Goal: Task Accomplishment & Management: Use online tool/utility

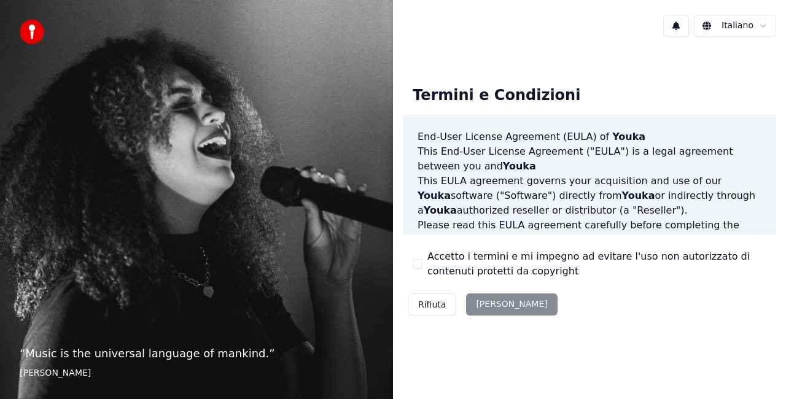
click at [494, 305] on div "Rifiuta Accetta" at bounding box center [483, 305] width 160 height 32
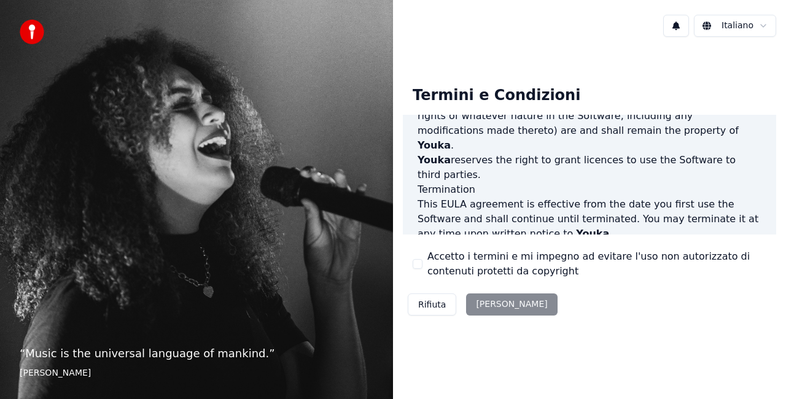
scroll to position [897, 0]
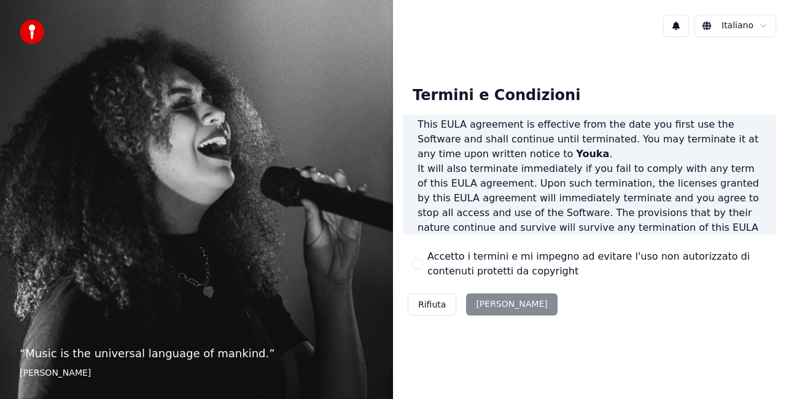
click at [557, 262] on label "Accetto i termini e mi impegno ad evitare l'uso non autorizzato di contenuti pr…" at bounding box center [597, 263] width 339 height 29
click at [423, 262] on button "Accetto i termini e mi impegno ad evitare l'uso non autorizzato di contenuti pr…" at bounding box center [418, 264] width 10 height 10
click at [485, 305] on button "Accetta" at bounding box center [511, 305] width 91 height 22
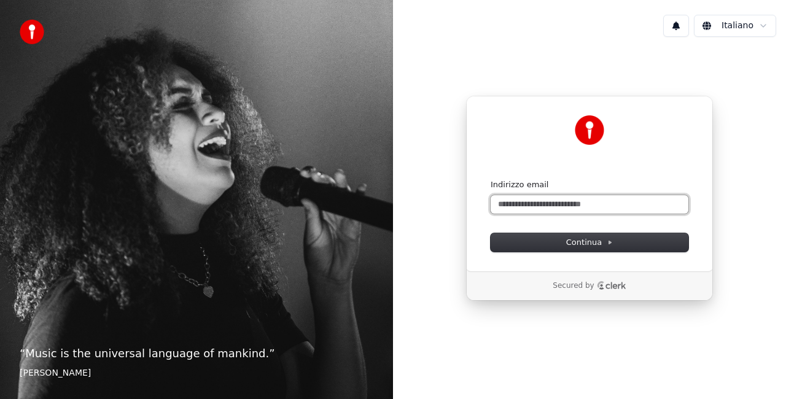
click at [501, 207] on input "Indirizzo email" at bounding box center [590, 204] width 198 height 18
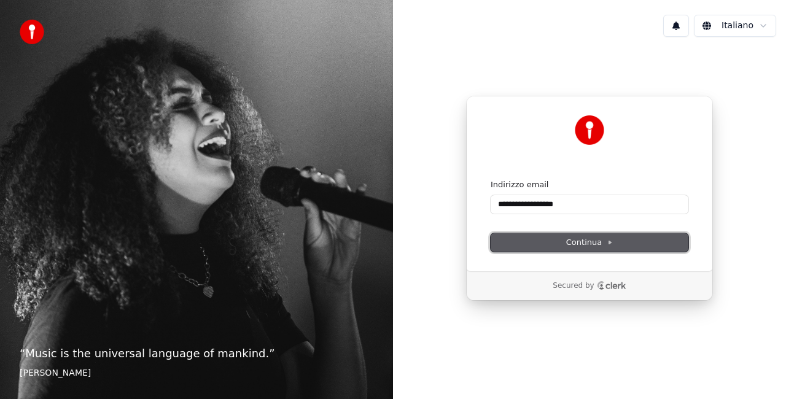
click at [590, 243] on span "Continua" at bounding box center [589, 242] width 47 height 11
type input "**********"
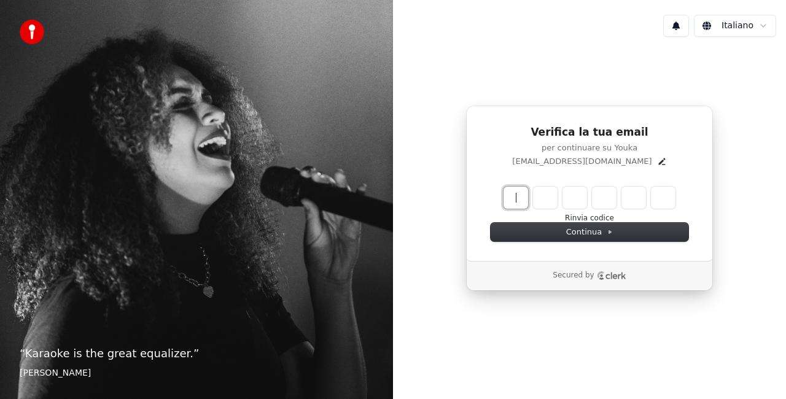
click at [515, 201] on input "Enter verification code" at bounding box center [602, 198] width 197 height 22
type input "******"
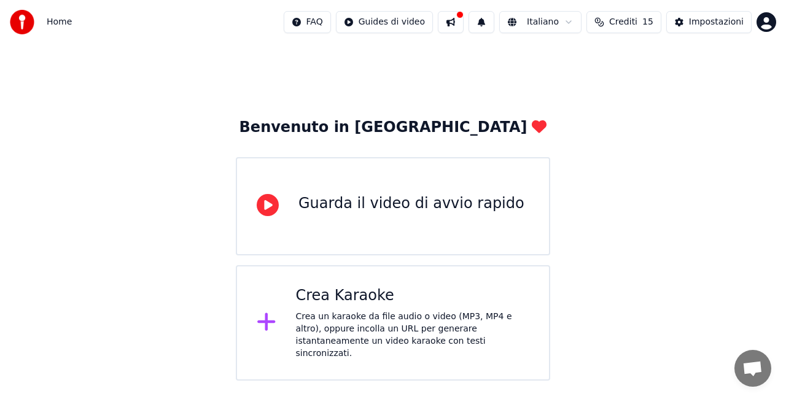
click at [421, 205] on div "Guarda il video di avvio rapido" at bounding box center [412, 204] width 226 height 20
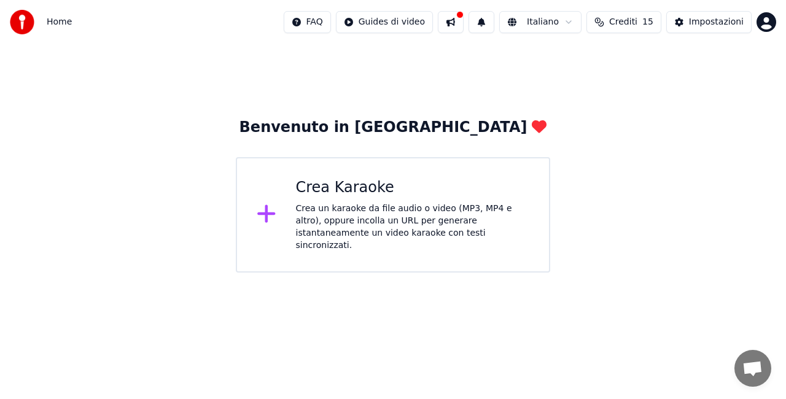
click at [364, 186] on div "Crea Karaoke" at bounding box center [413, 188] width 234 height 20
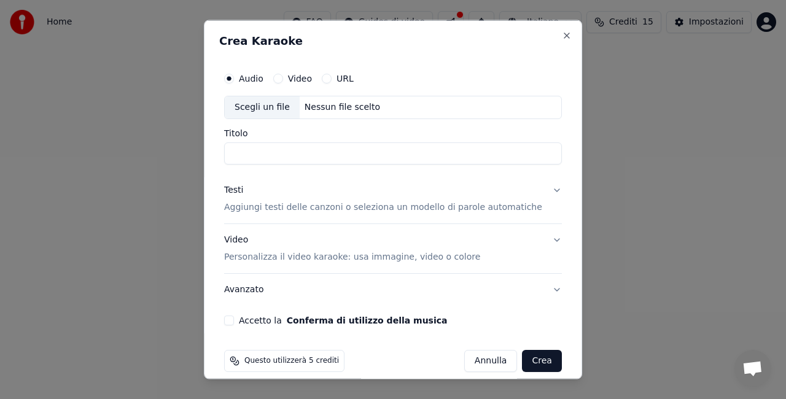
click at [234, 318] on button "Accetto la Conferma di utilizzo della musica" at bounding box center [229, 320] width 10 height 10
click at [283, 80] on button "Video" at bounding box center [278, 79] width 10 height 10
click at [332, 80] on button "URL" at bounding box center [327, 79] width 10 height 10
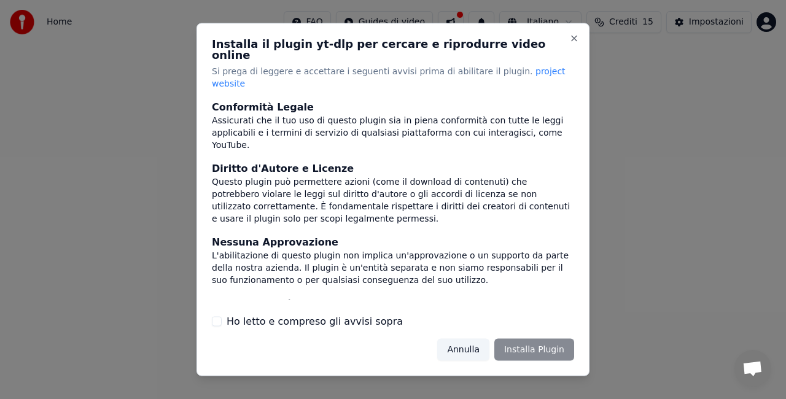
click at [219, 316] on button "Ho letto e compreso gli avvisi sopra" at bounding box center [217, 321] width 10 height 10
click at [525, 314] on div "Ho letto e compreso gli avvisi sopra" at bounding box center [393, 321] width 362 height 15
click at [552, 338] on button "Installa Plugin" at bounding box center [535, 349] width 80 height 22
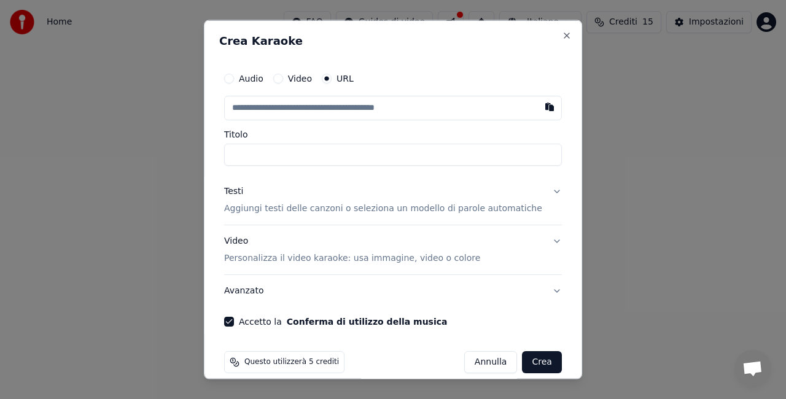
click at [484, 362] on button "Annulla" at bounding box center [490, 362] width 53 height 22
